Goal: Information Seeking & Learning: Learn about a topic

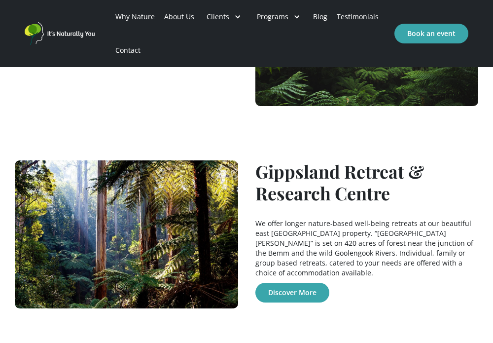
scroll to position [909, 0]
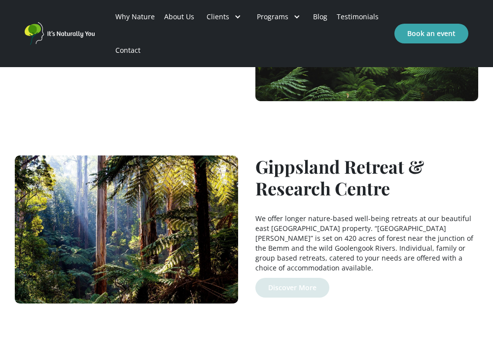
click at [303, 278] on link "Discover More" at bounding box center [292, 288] width 74 height 20
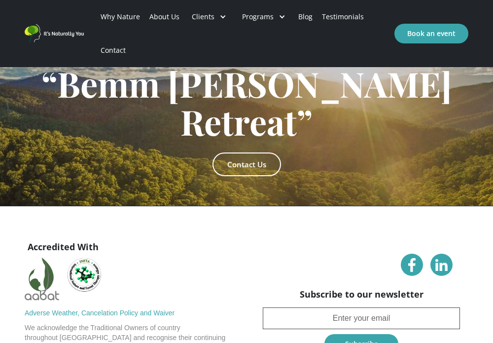
scroll to position [2064, 0]
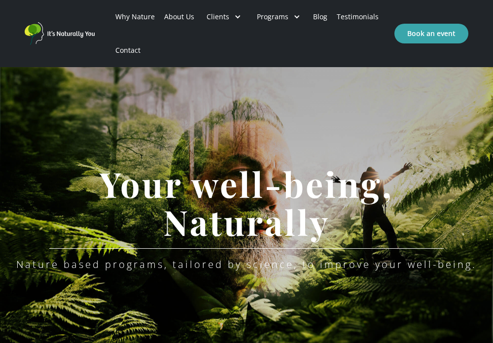
scroll to position [722, 0]
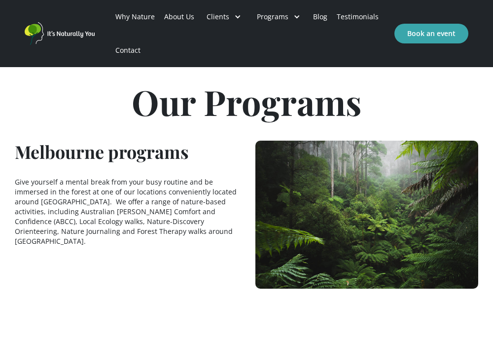
click at [167, 212] on p "Give yourself a mental break from your busy routine and be immersed in the fore…" at bounding box center [126, 211] width 223 height 69
click at [328, 175] on div at bounding box center [366, 214] width 223 height 148
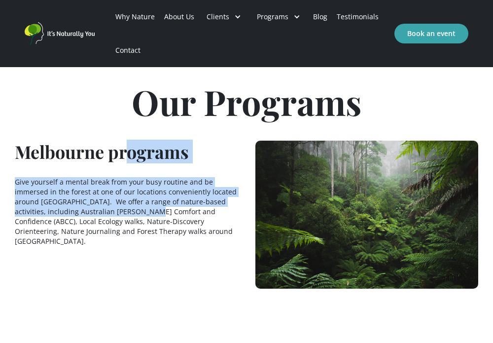
drag, startPoint x: 130, startPoint y: 145, endPoint x: 147, endPoint y: 208, distance: 64.5
click at [147, 208] on div "Melbourne programs Give yourself a mental break from your busy routine and be i…" at bounding box center [126, 214] width 223 height 148
click at [147, 208] on p "Give yourself a mental break from your busy routine and be immersed in the fore…" at bounding box center [126, 211] width 223 height 69
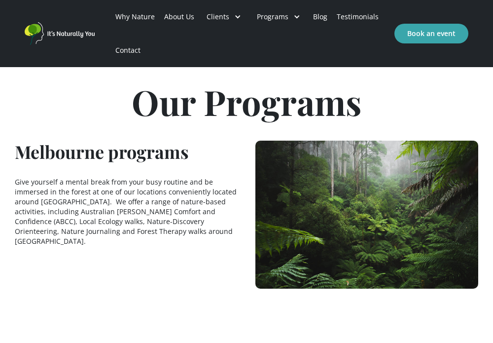
click at [334, 215] on div at bounding box center [366, 214] width 223 height 148
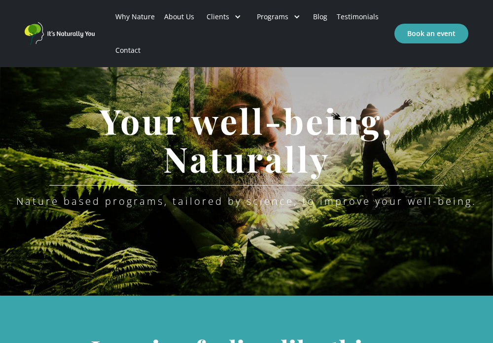
scroll to position [0, 0]
